Goal: Information Seeking & Learning: Learn about a topic

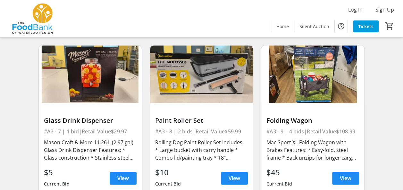
scroll to position [385, 0]
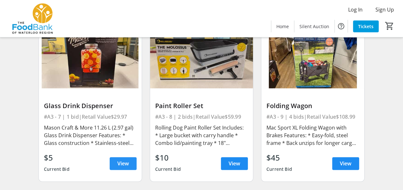
click at [114, 165] on span at bounding box center [123, 163] width 27 height 15
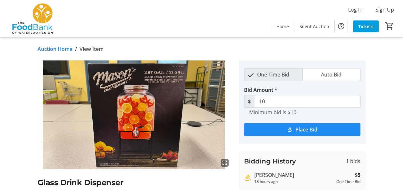
scroll to position [32, 0]
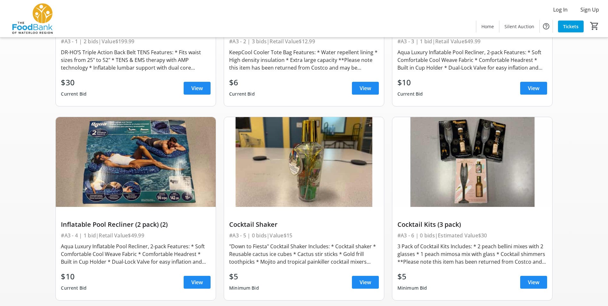
scroll to position [160, 0]
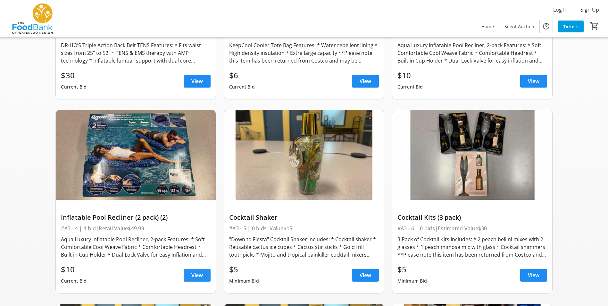
click at [196, 190] on span at bounding box center [197, 274] width 27 height 15
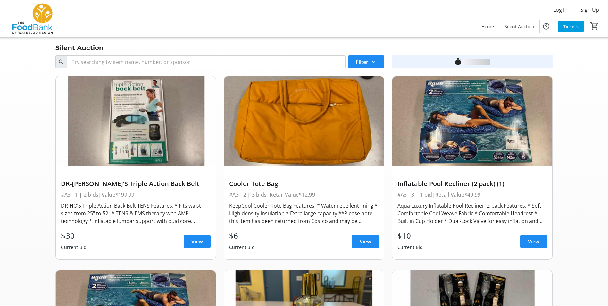
scroll to position [160, 0]
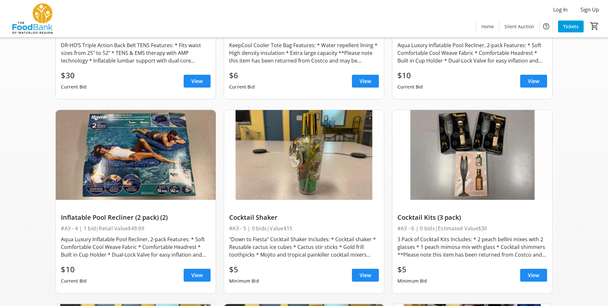
click at [408, 81] on div "$10 Current Bid View" at bounding box center [473, 81] width 150 height 23
click at [408, 81] on span at bounding box center [533, 80] width 27 height 15
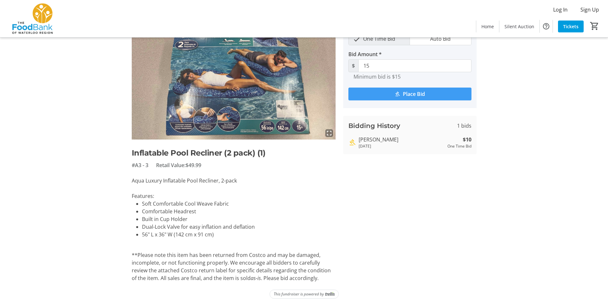
scroll to position [36, 0]
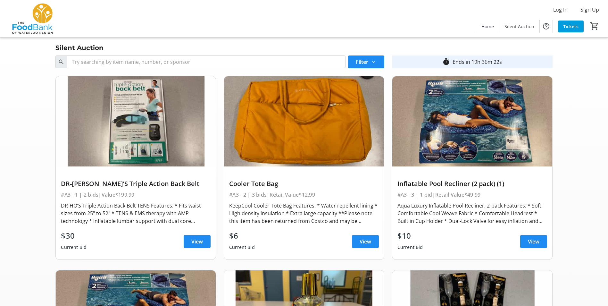
scroll to position [295, 0]
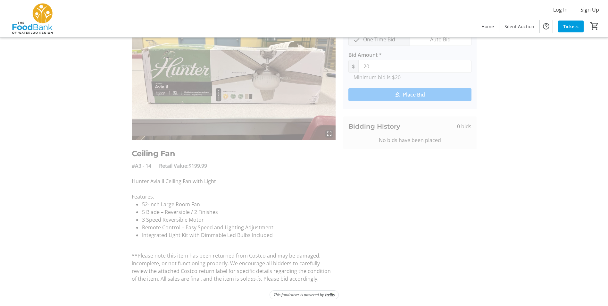
scroll to position [36, 0]
